Goal: Navigation & Orientation: Find specific page/section

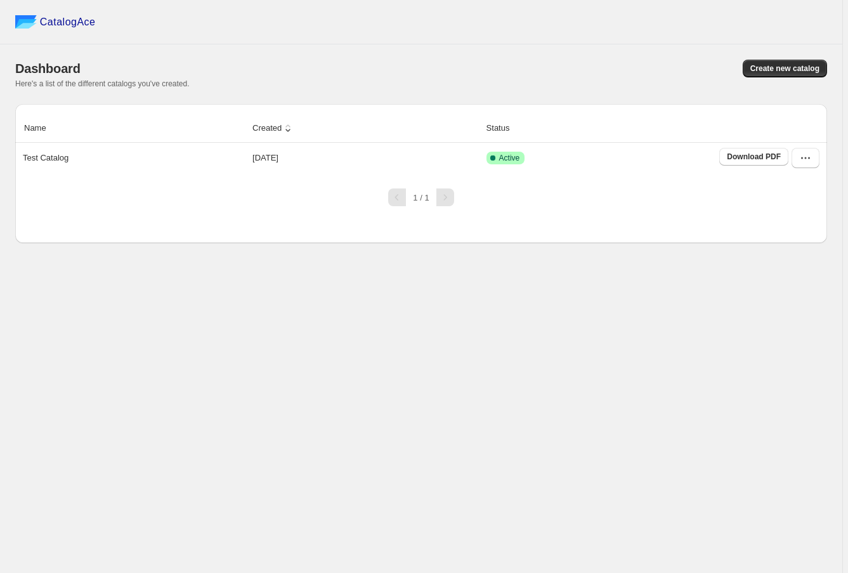
click at [170, 340] on div "CatalogAce Dashboard Create new catalog Here's a list of the different catalogs…" at bounding box center [421, 286] width 843 height 573
click at [89, 371] on div "CatalogAce Dashboard Create new catalog Here's a list of the different catalogs…" at bounding box center [421, 286] width 843 height 573
click at [87, 387] on div "CatalogAce Dashboard Create new catalog Here's a list of the different catalogs…" at bounding box center [421, 286] width 843 height 573
